Goal: Task Accomplishment & Management: Manage account settings

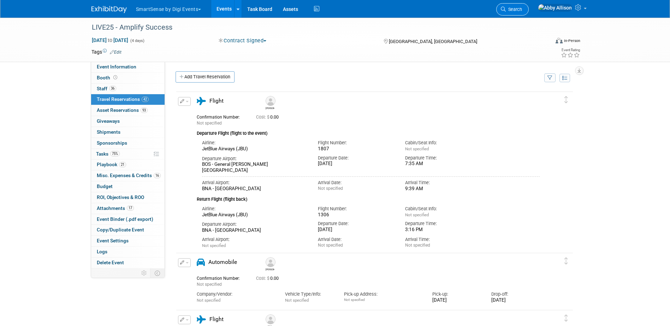
click at [529, 6] on link "Search" at bounding box center [512, 9] width 32 height 12
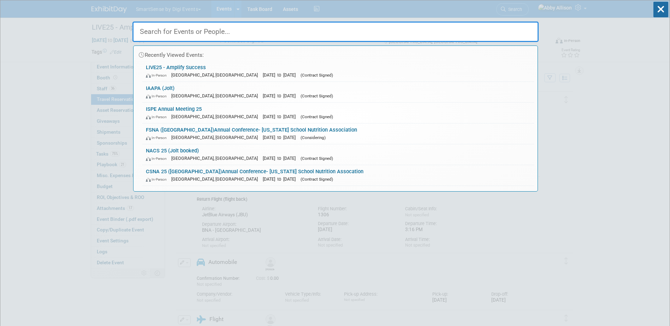
click at [165, 112] on link "ISPE Annual Meeting 25 In-Person Charlotte, NC Oct 26, 2025 to Oct 29, 2025 (Co…" at bounding box center [338, 113] width 392 height 20
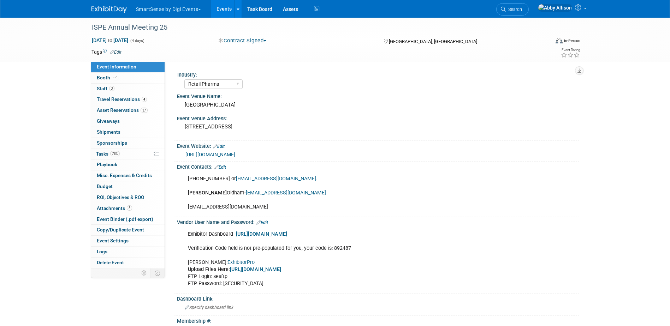
select select "Retail Pharma"
click at [118, 95] on link "4 Travel Reservations 4" at bounding box center [127, 99] width 73 height 11
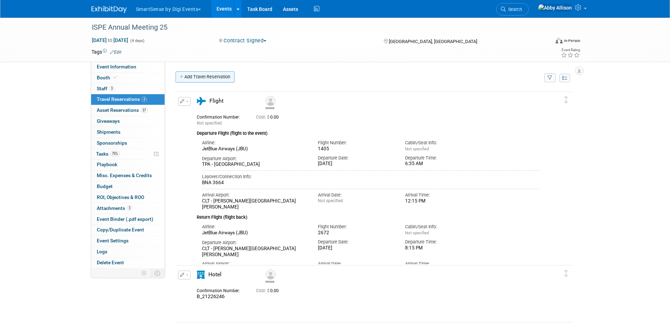
click at [200, 76] on link "Add Travel Reservation" at bounding box center [205, 76] width 59 height 11
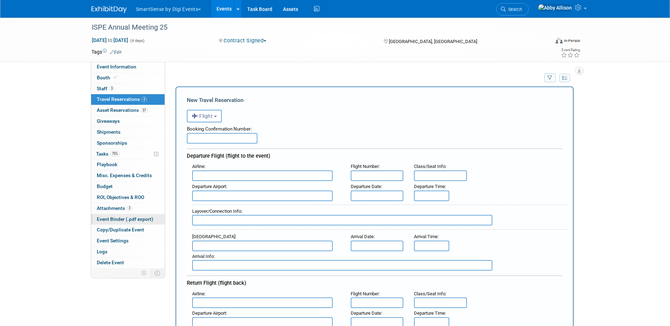
click at [115, 216] on span "Event Binder (.pdf export)" at bounding box center [125, 219] width 57 height 6
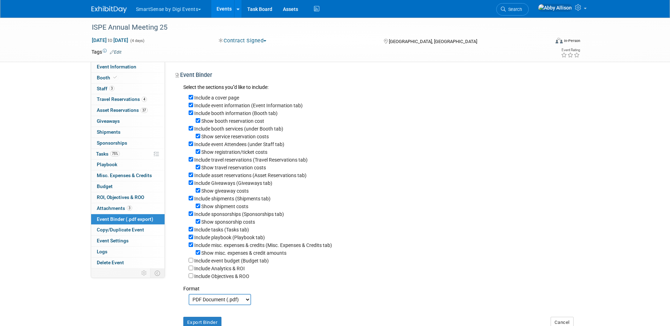
click at [239, 305] on select "PDF Document (.pdf) Microsoft Word (.docx)" at bounding box center [220, 299] width 63 height 11
click at [234, 304] on select "PDF Document (.pdf) Microsoft Word (.docx)" at bounding box center [220, 299] width 63 height 11
click at [198, 305] on select "PDF Document (.pdf) Microsoft Word (.docx)" at bounding box center [220, 299] width 63 height 11
click at [233, 303] on select "PDF Document (.pdf) Microsoft Word (.docx)" at bounding box center [220, 299] width 63 height 11
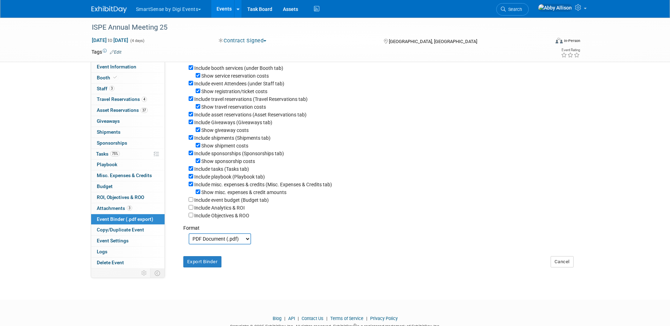
scroll to position [93, 0]
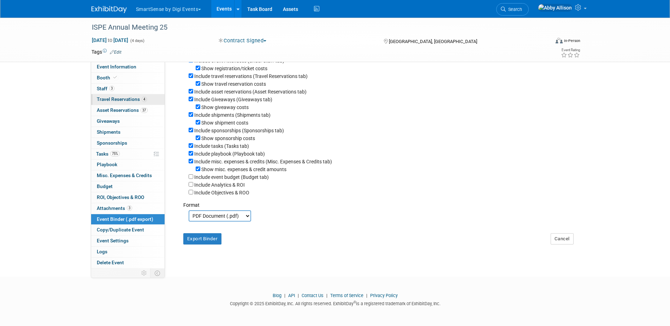
click at [102, 98] on span "Travel Reservations 4" at bounding box center [122, 99] width 50 height 6
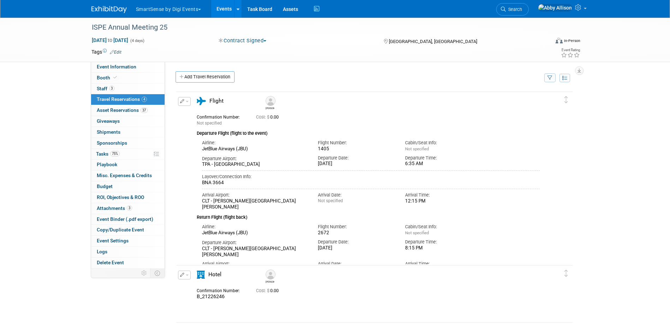
scroll to position [0, 0]
